Goal: Information Seeking & Learning: Check status

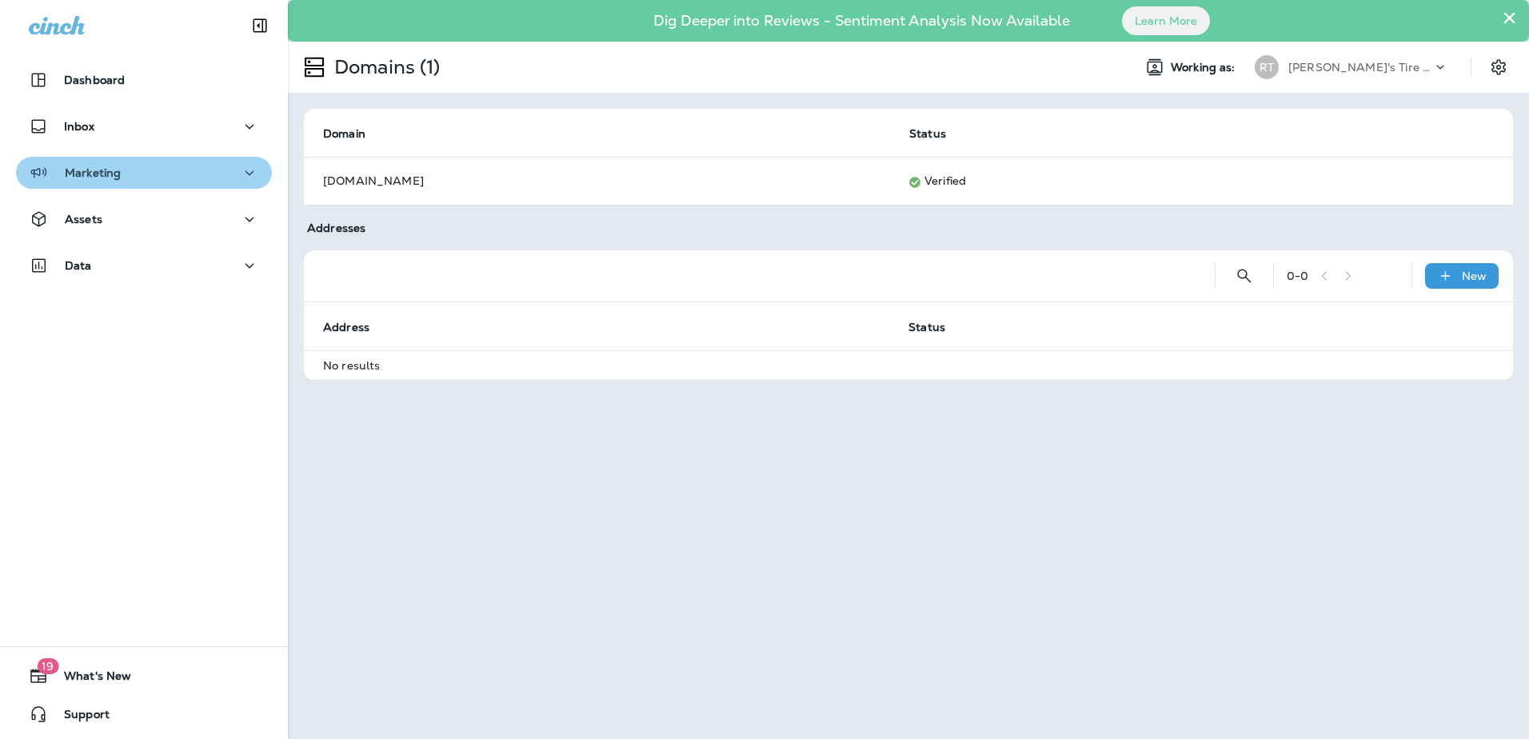
click at [205, 178] on div "Marketing" at bounding box center [144, 173] width 230 height 20
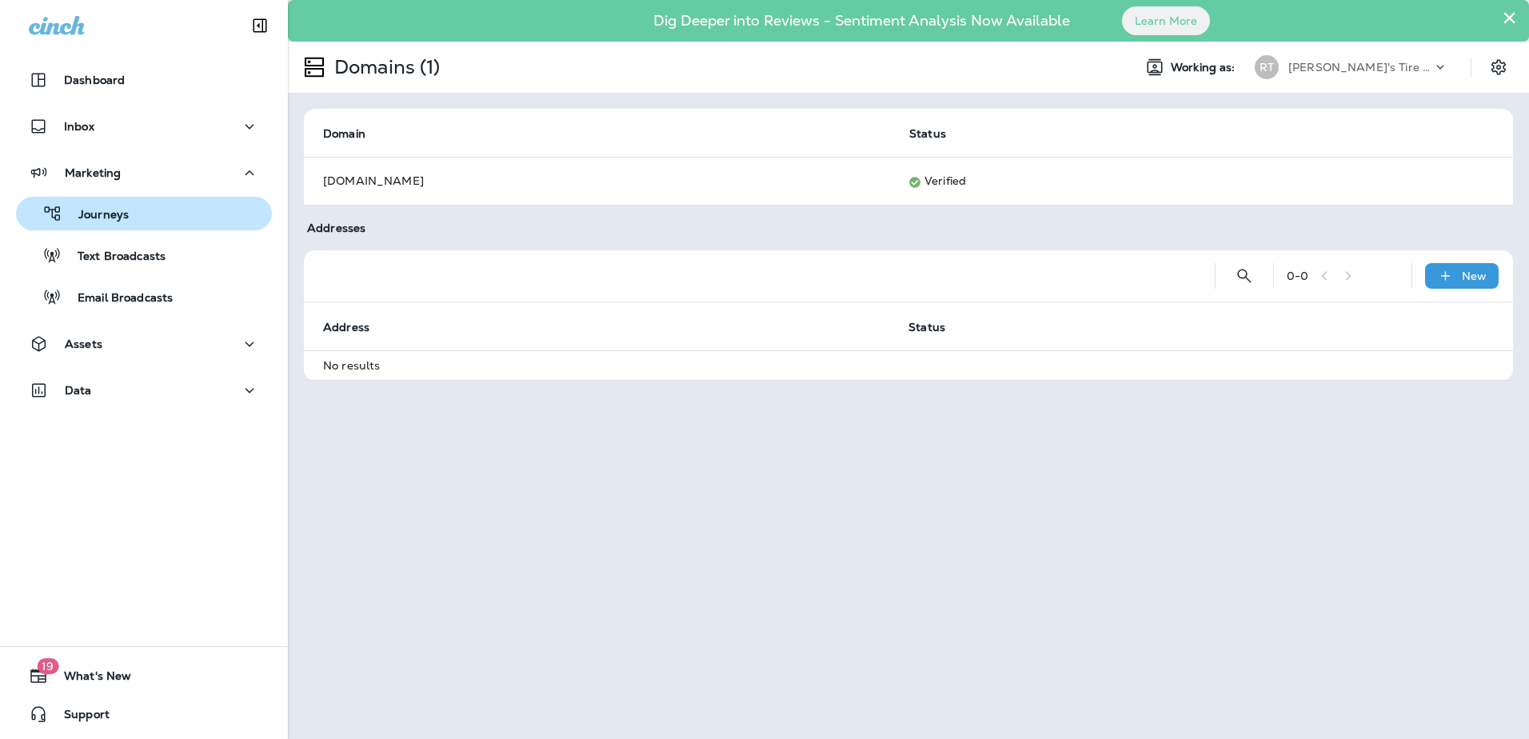
click at [179, 218] on div "Journeys" at bounding box center [143, 214] width 243 height 24
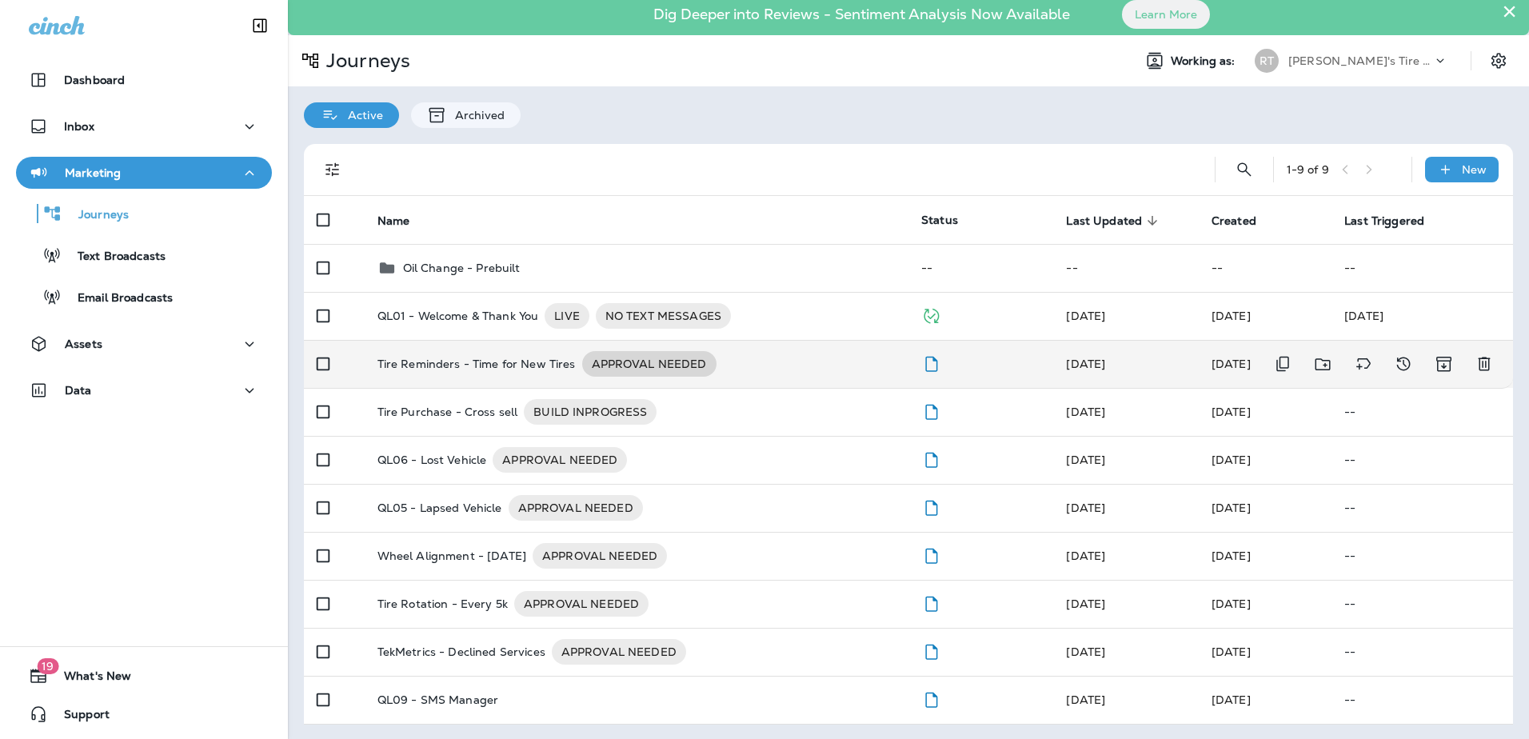
scroll to position [8, 0]
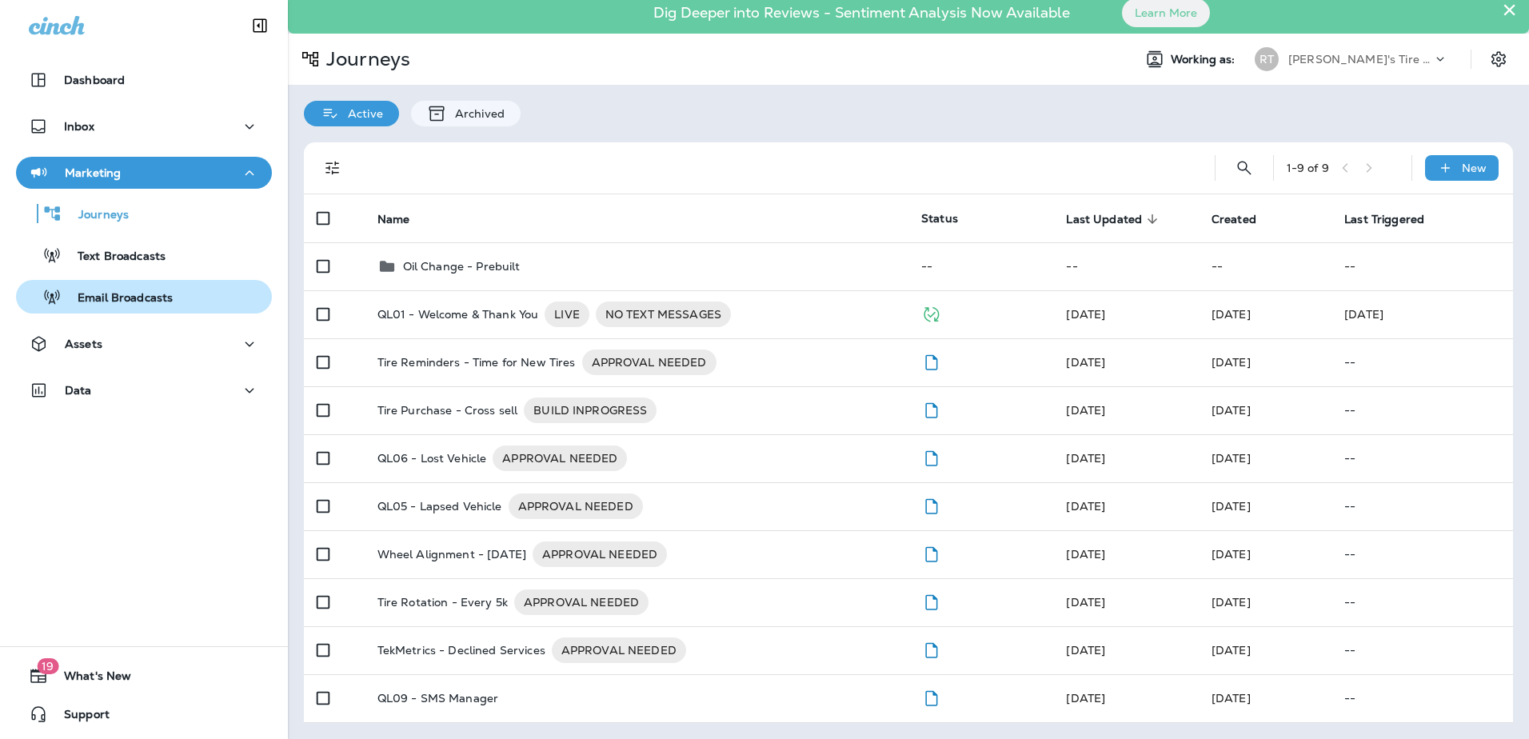
click at [164, 298] on p "Email Broadcasts" at bounding box center [117, 298] width 111 height 15
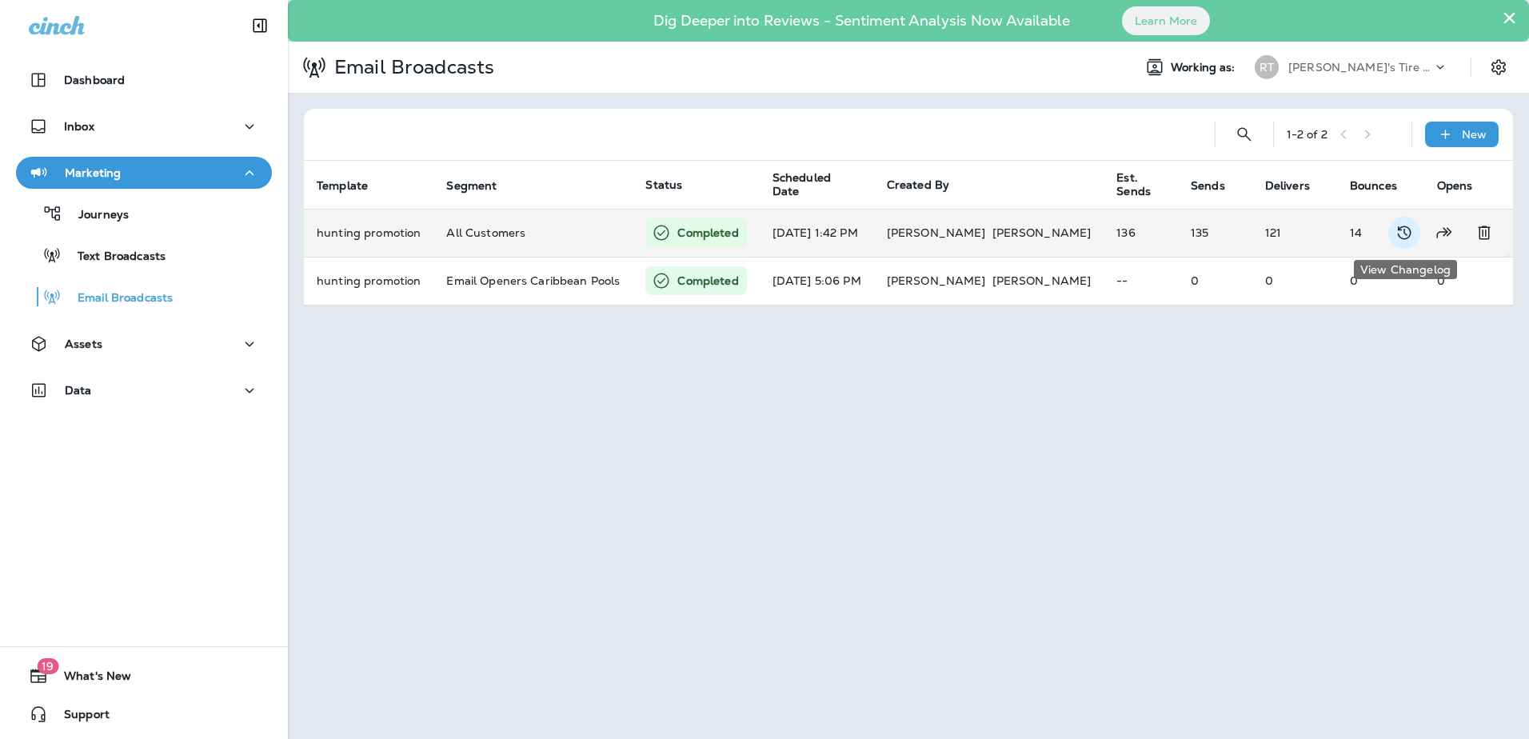
click at [1413, 238] on icon "View Changelog" at bounding box center [1404, 232] width 19 height 19
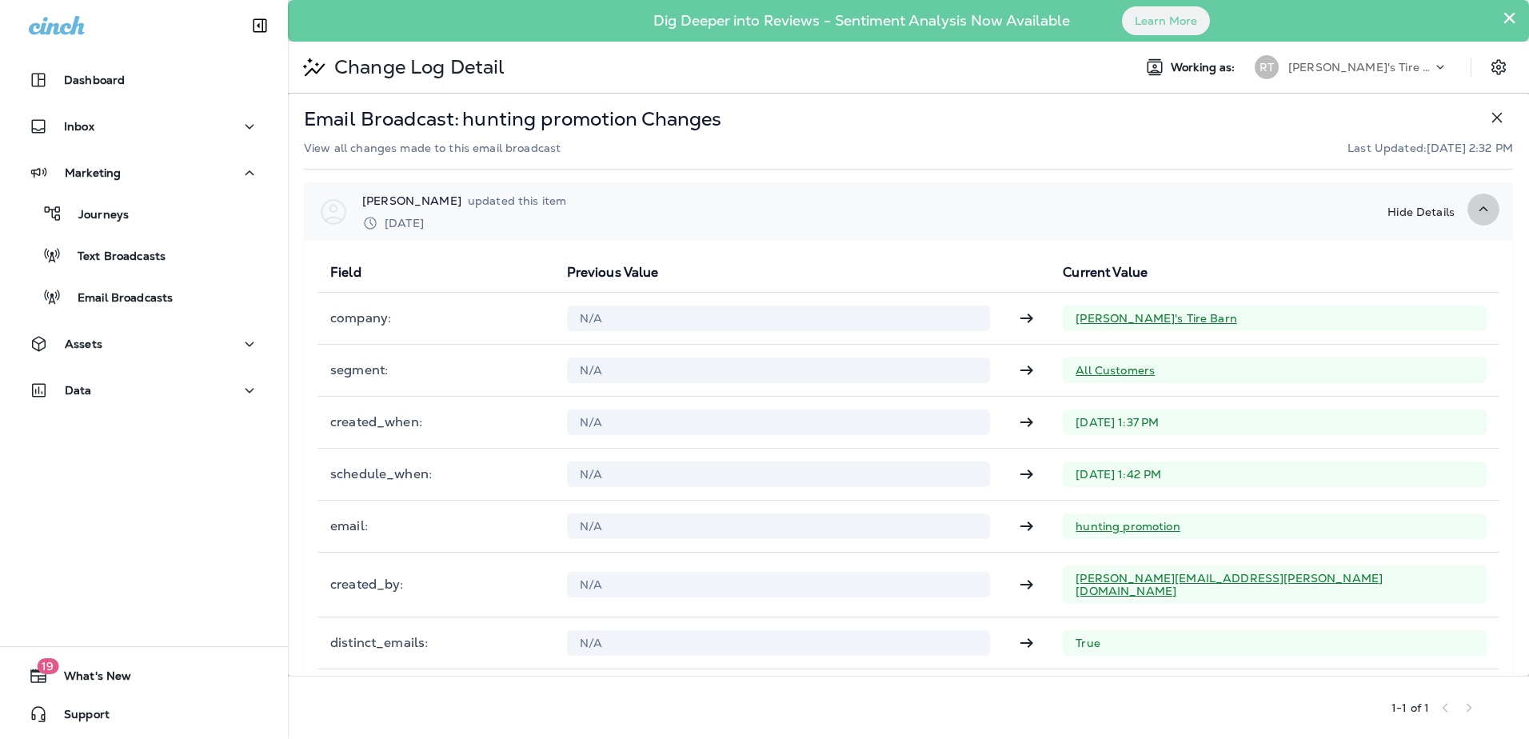
click at [1474, 209] on icon "button" at bounding box center [1483, 209] width 19 height 20
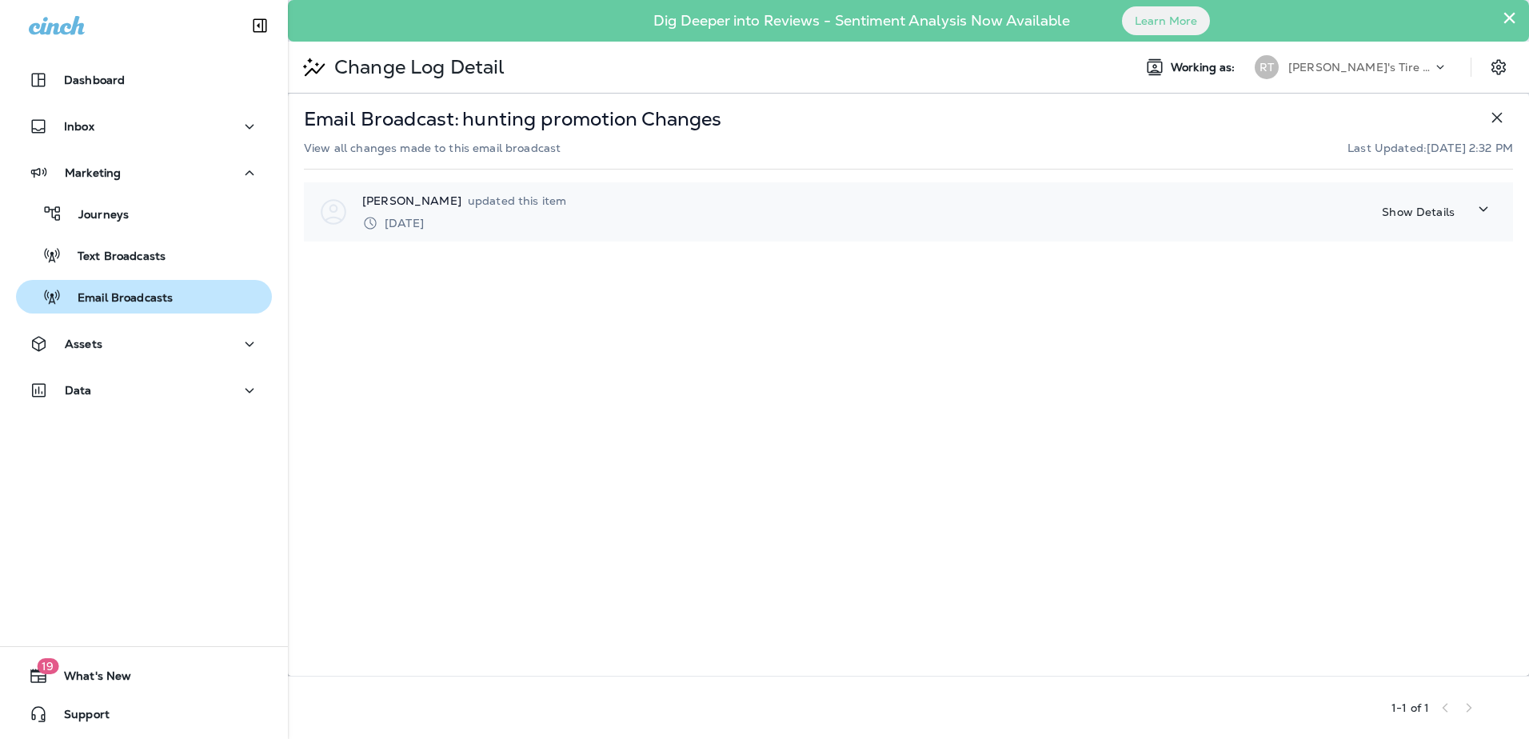
click at [128, 286] on div "Email Broadcasts" at bounding box center [97, 297] width 150 height 24
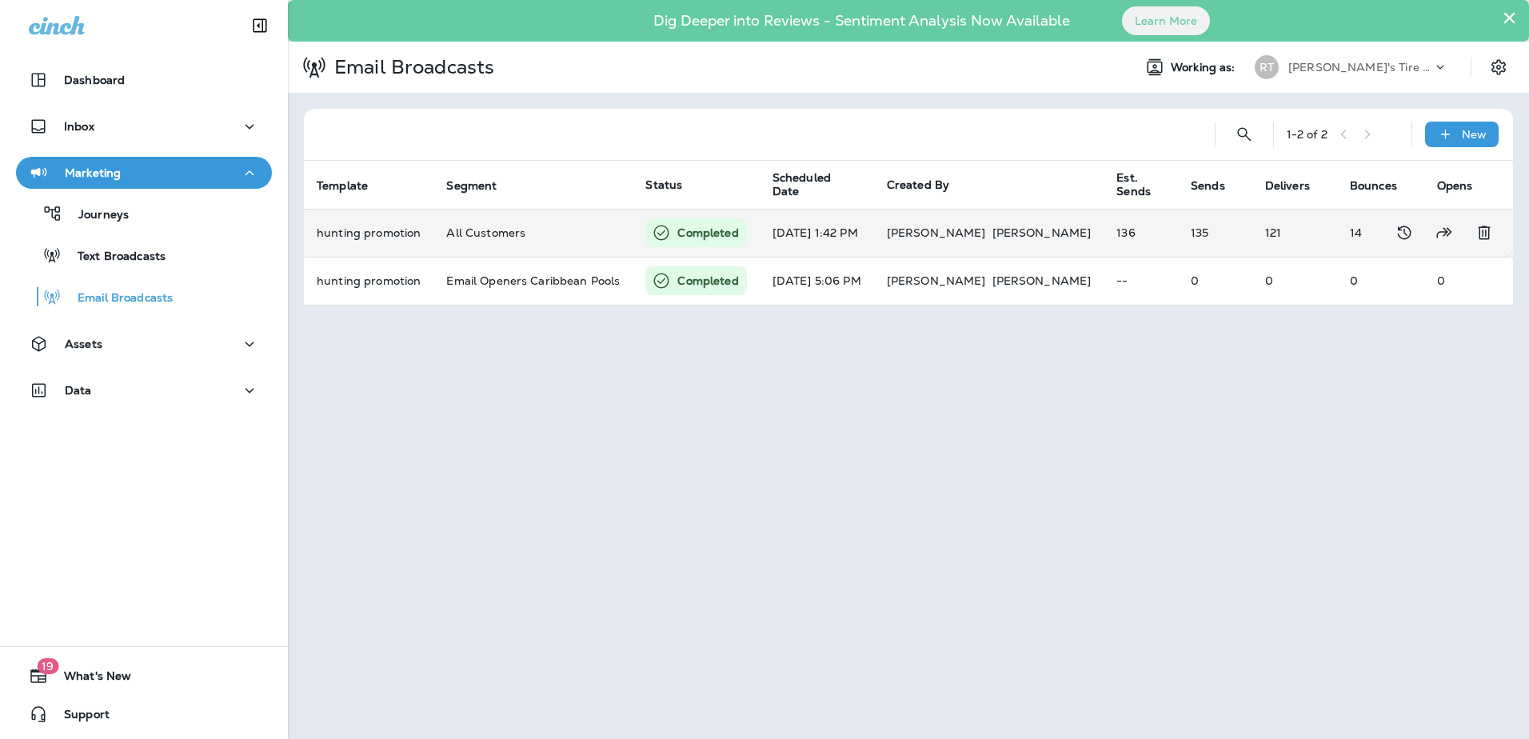
click at [1337, 233] on td "14" at bounding box center [1380, 233] width 87 height 48
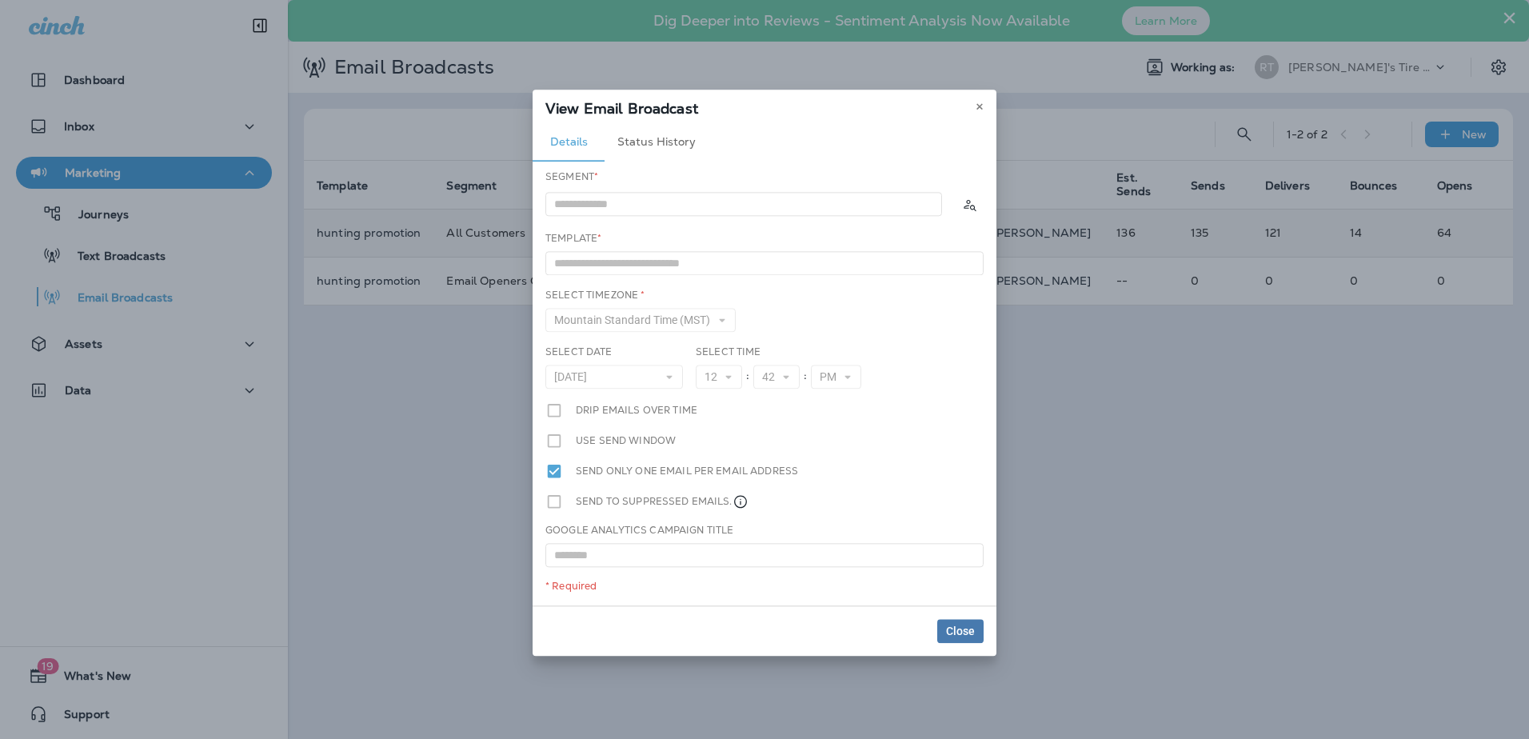
type input "**********"
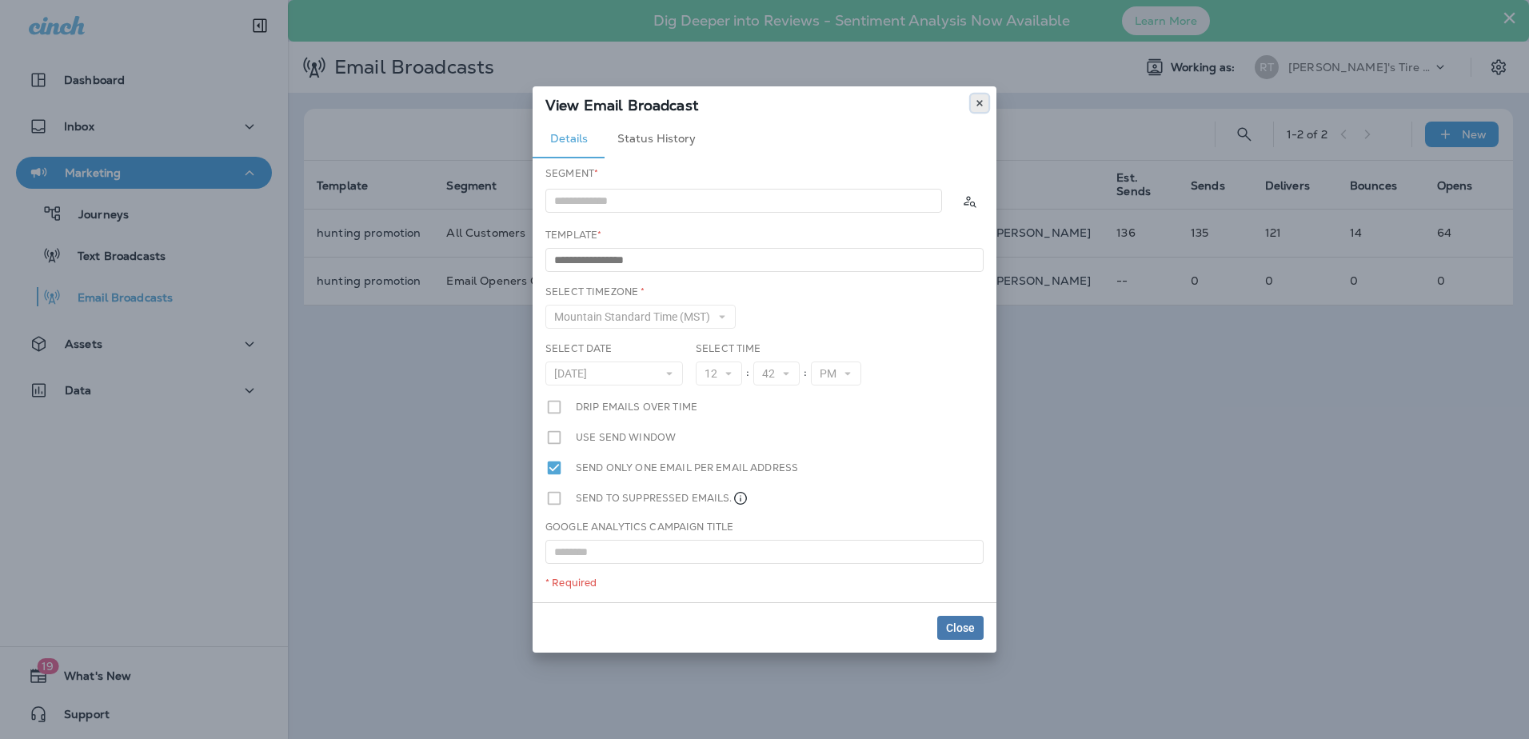
drag, startPoint x: 982, startPoint y: 100, endPoint x: 1136, endPoint y: 256, distance: 218.9
click at [983, 100] on icon at bounding box center [980, 103] width 10 height 10
